Goal: Task Accomplishment & Management: Understand process/instructions

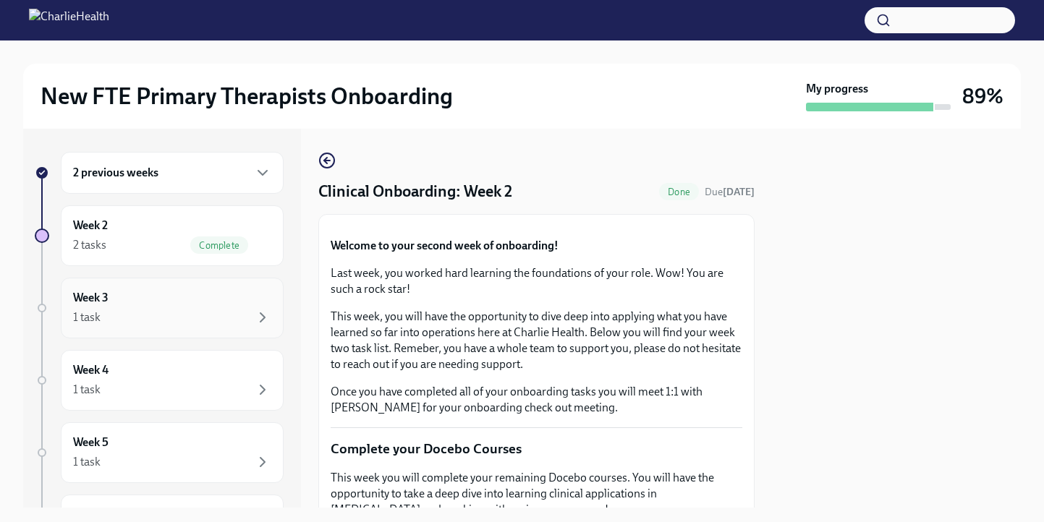
click at [182, 302] on div "Week 3 1 task" at bounding box center [172, 308] width 198 height 36
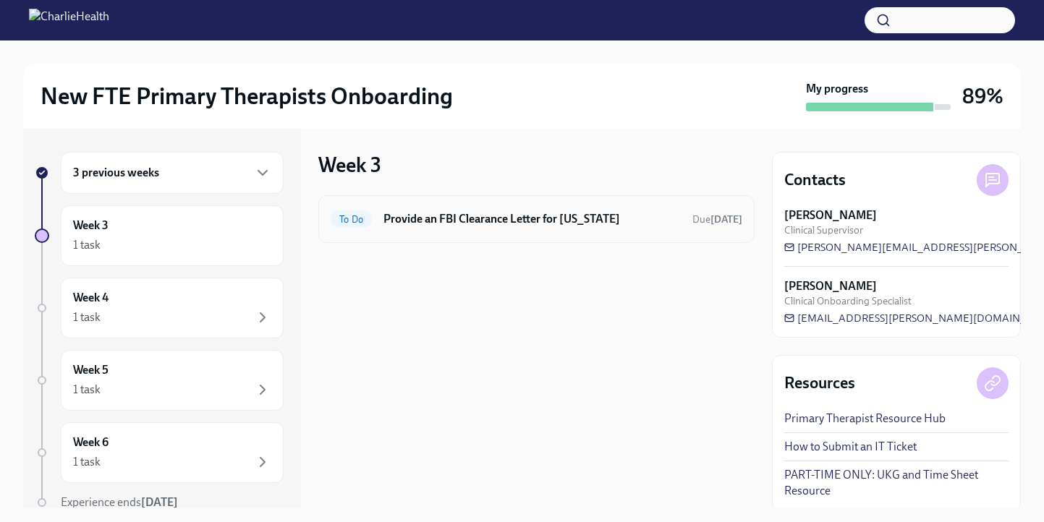
click at [536, 214] on h6 "Provide an FBI Clearance Letter for [US_STATE]" at bounding box center [531, 219] width 297 height 16
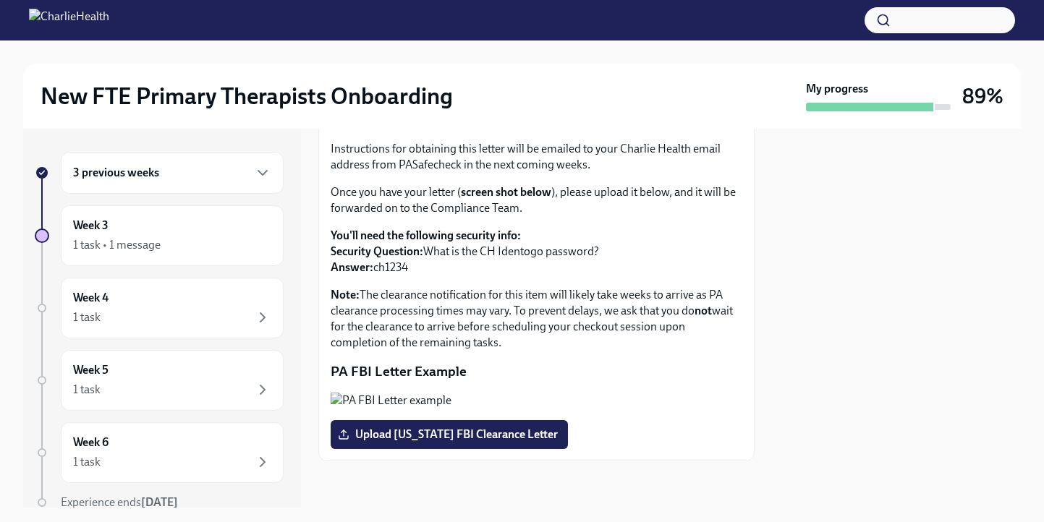
scroll to position [256, 0]
click at [178, 248] on div "1 task • 1 message" at bounding box center [172, 245] width 198 height 17
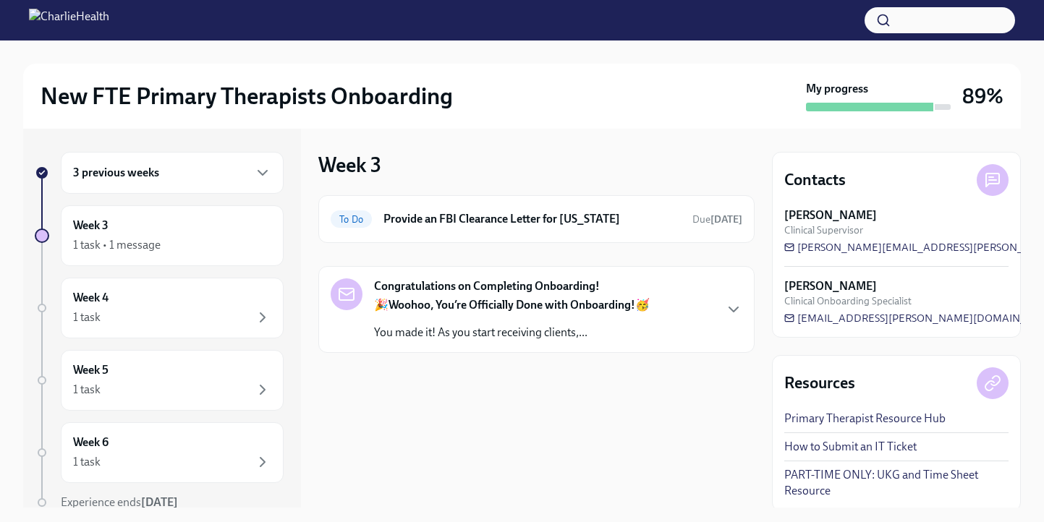
click at [496, 328] on p "You made it! As you start receiving clients,..." at bounding box center [512, 333] width 276 height 16
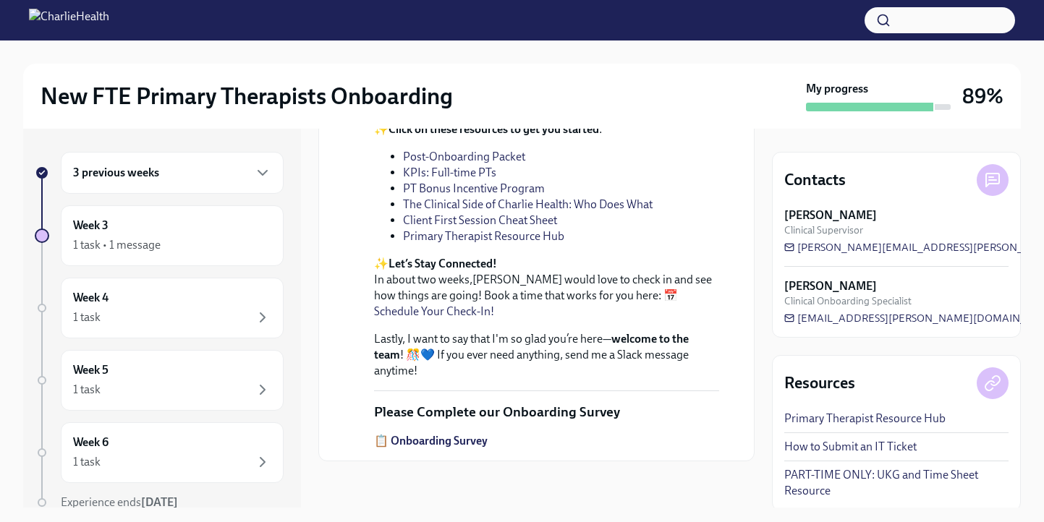
scroll to position [486, 0]
click at [447, 163] on link "Post-Onboarding Packet" at bounding box center [464, 157] width 122 height 14
